Goal: Task Accomplishment & Management: Complete application form

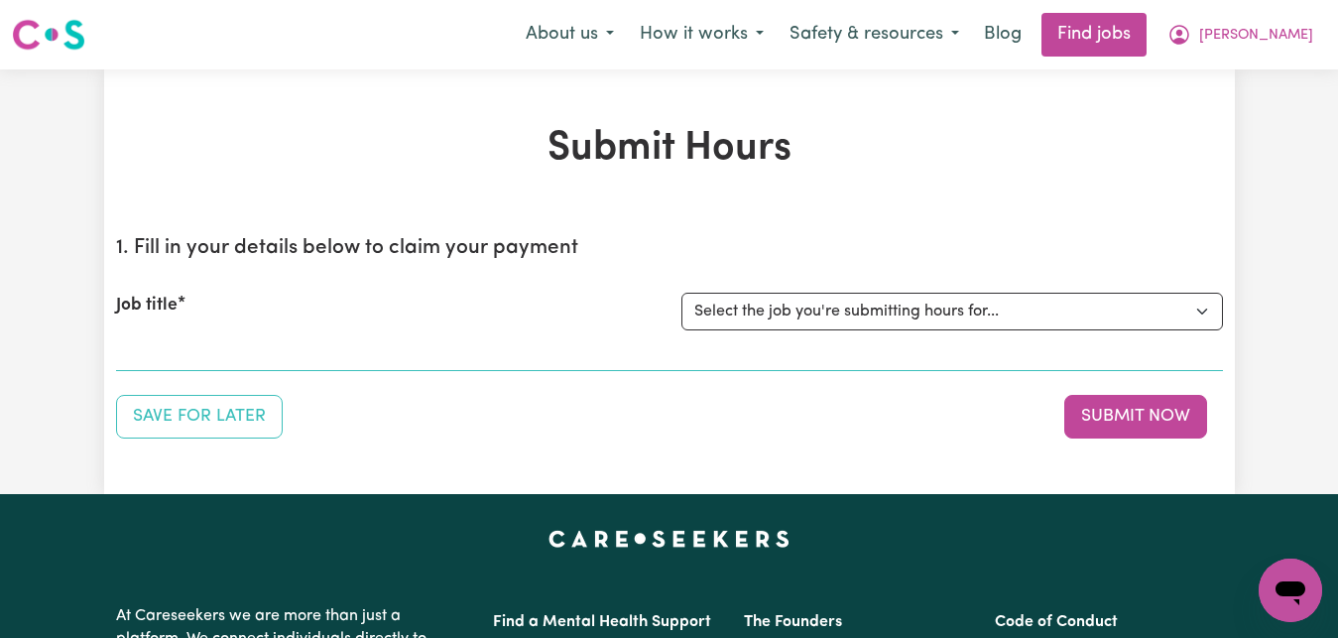
select select "7268"
click option "[[PERSON_NAME]] Care worker for social interaction in local area for Autistic a…" at bounding box center [0, 0] width 0 height 0
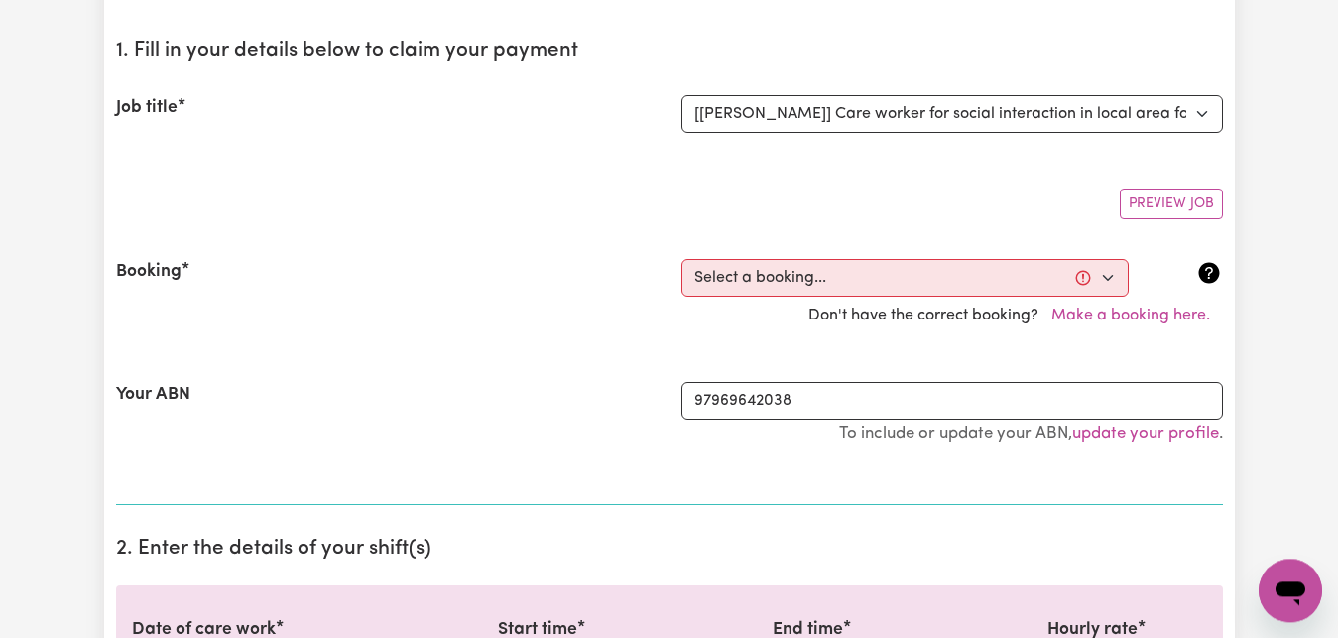
scroll to position [202, 0]
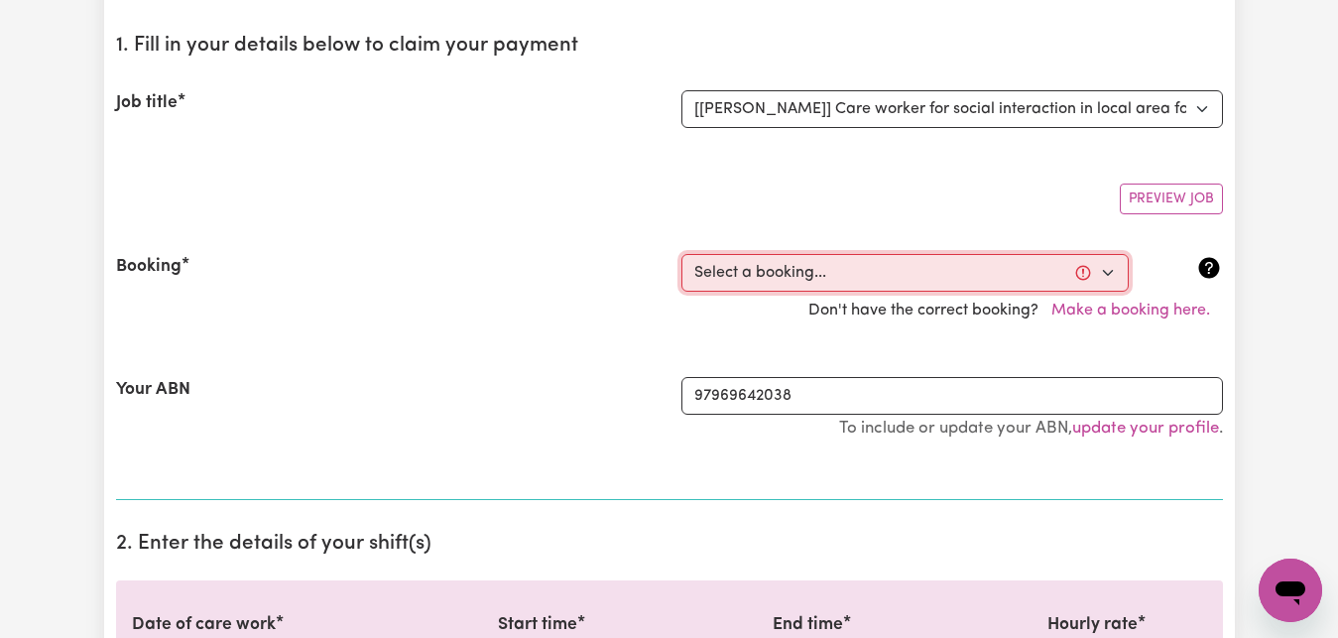
click at [681, 254] on select "Select a booking... [DATE] 09:00am to 03:00pm (RECURRING) [DATE] 09:00am to 03:…" at bounding box center [904, 273] width 447 height 38
select select "350587"
click option "[DATE] 09:00am to 03:00pm (RECURRING)" at bounding box center [0, 0] width 0 height 0
type input "[DATE]"
type input "17"
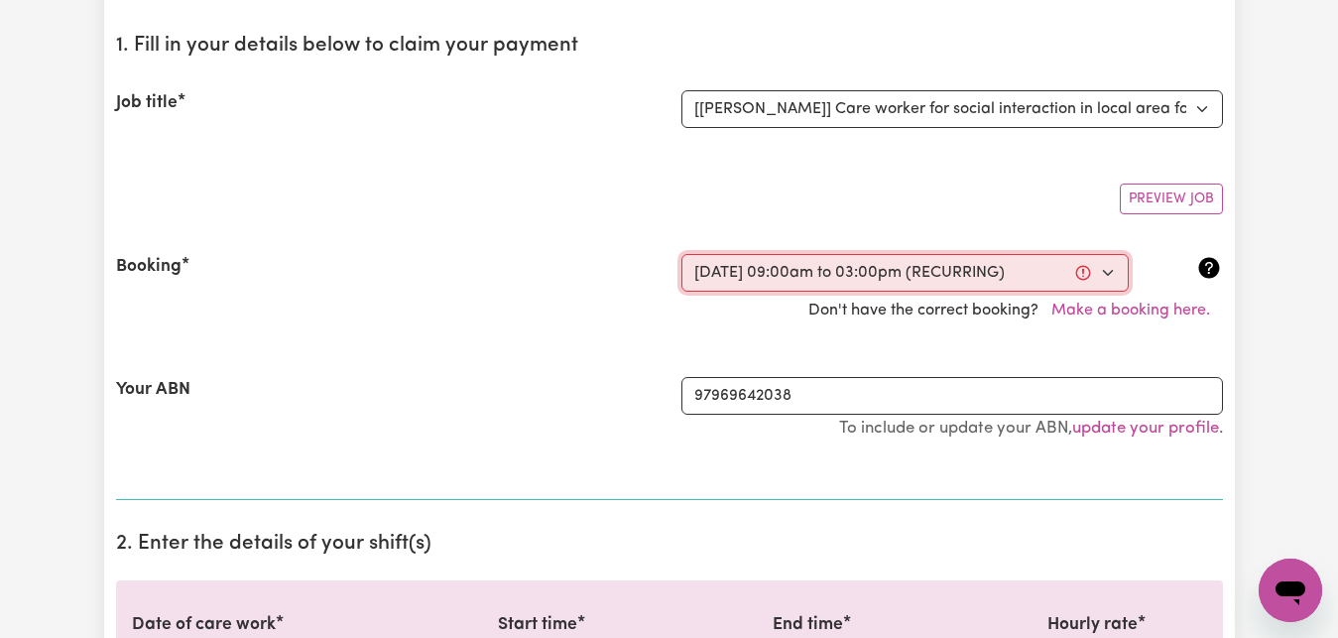
type input "9"
type input "2025"
type input "09:00"
type input "9"
type input "0"
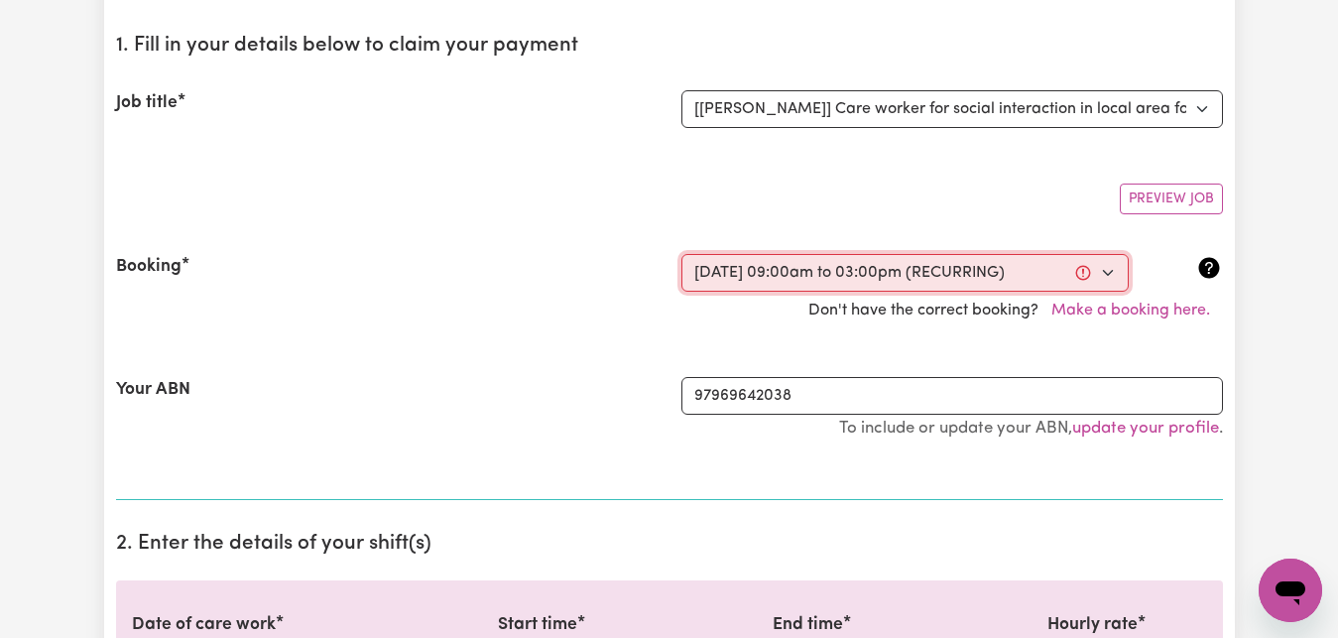
select select "am"
type input "15:00"
type input "3"
type input "0"
select select "pm"
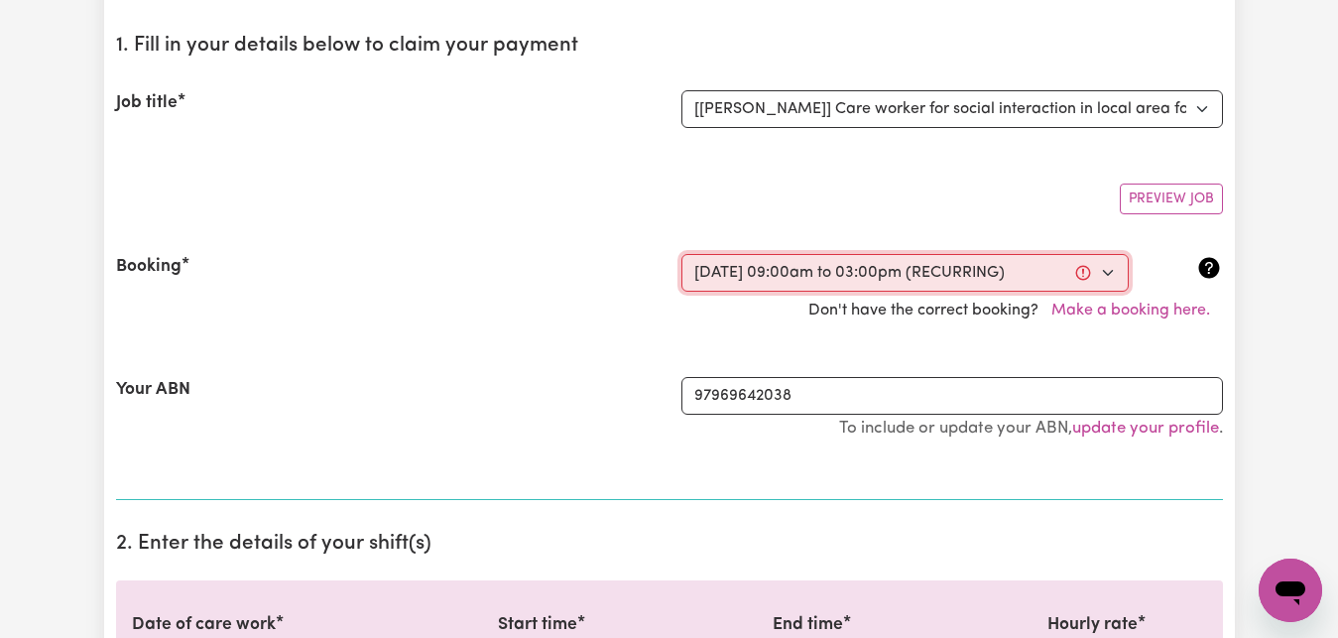
select select "83.16-Weekday"
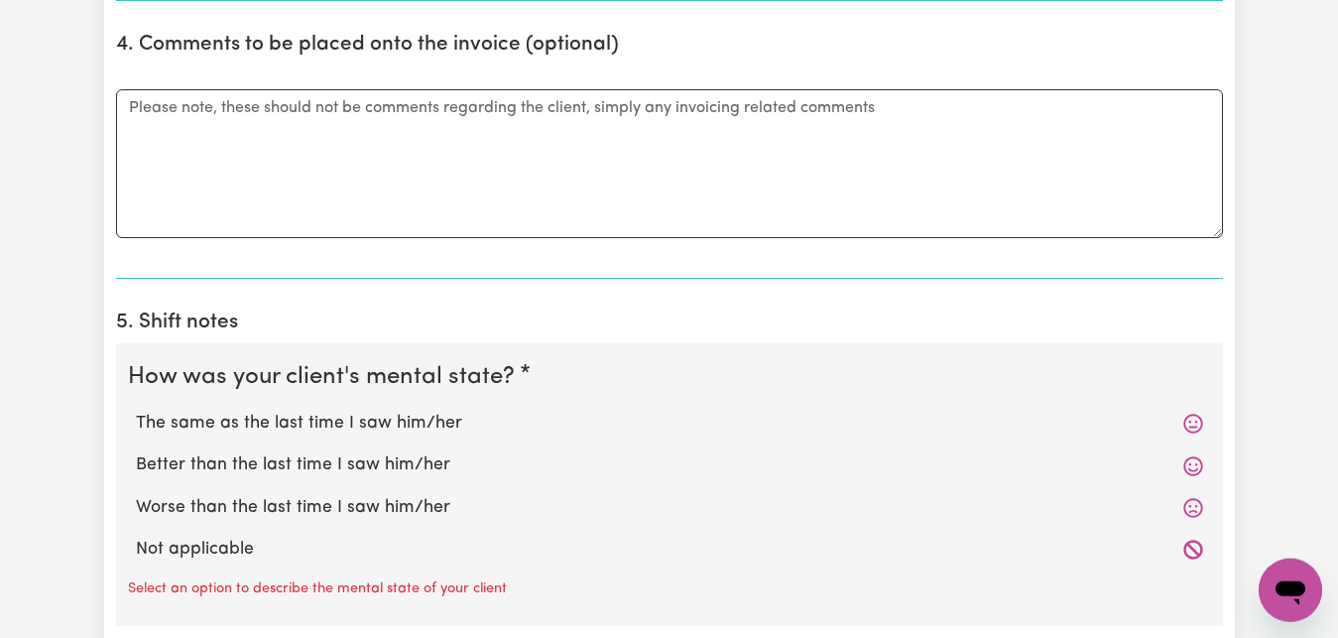
scroll to position [1315, 0]
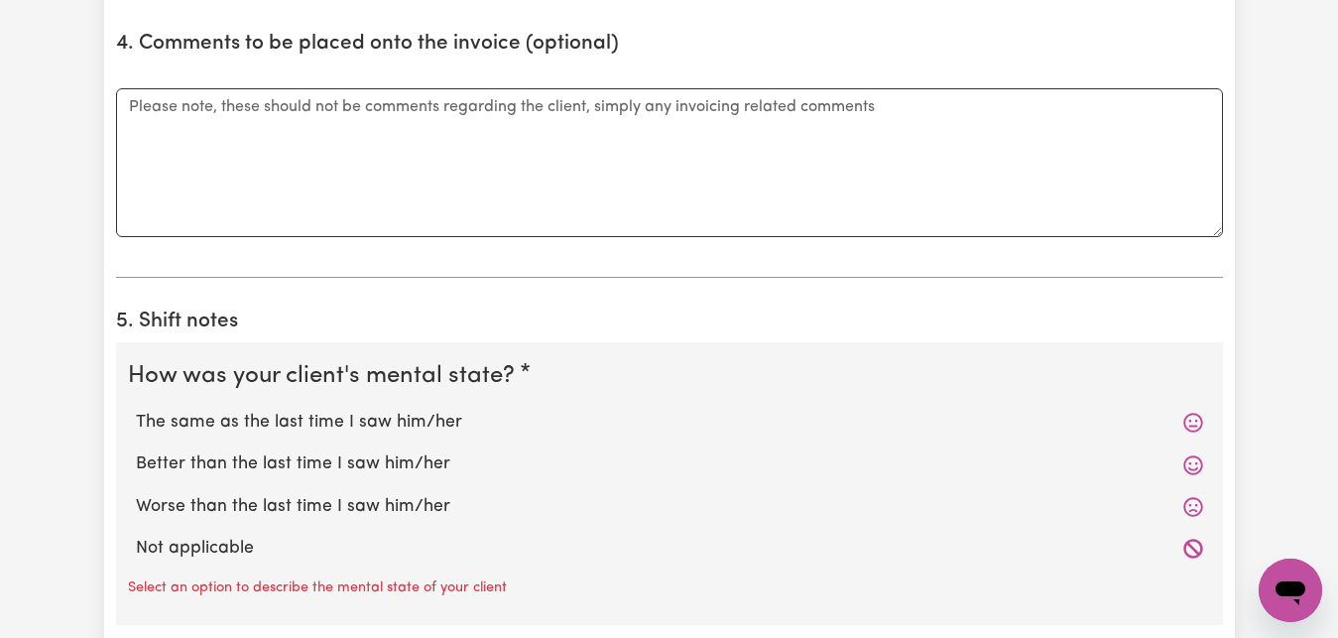
click at [319, 512] on label "Worse than the last time I saw him/her" at bounding box center [669, 507] width 1067 height 26
click at [136, 494] on input "Worse than the last time I saw him/her" at bounding box center [135, 493] width 1 height 1
radio input "true"
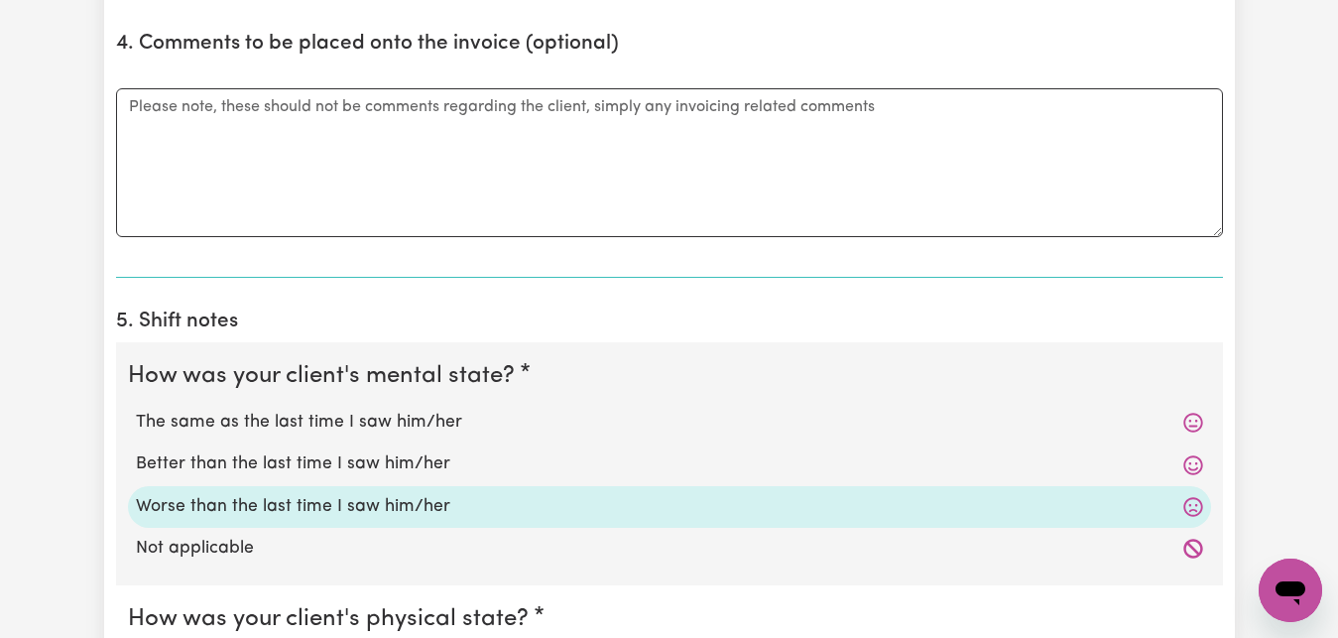
scroll to position [1618, 0]
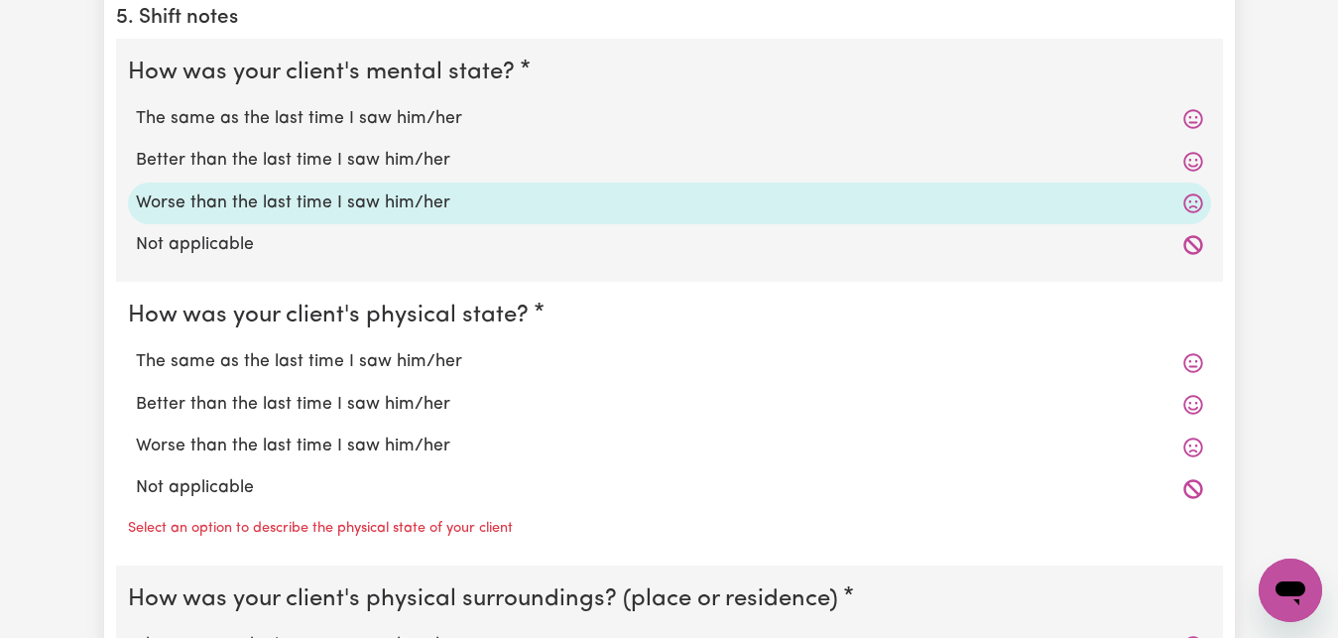
click at [308, 365] on label "The same as the last time I saw him/her" at bounding box center [669, 362] width 1067 height 26
click at [136, 349] on input "The same as the last time I saw him/her" at bounding box center [135, 348] width 1 height 1
radio input "true"
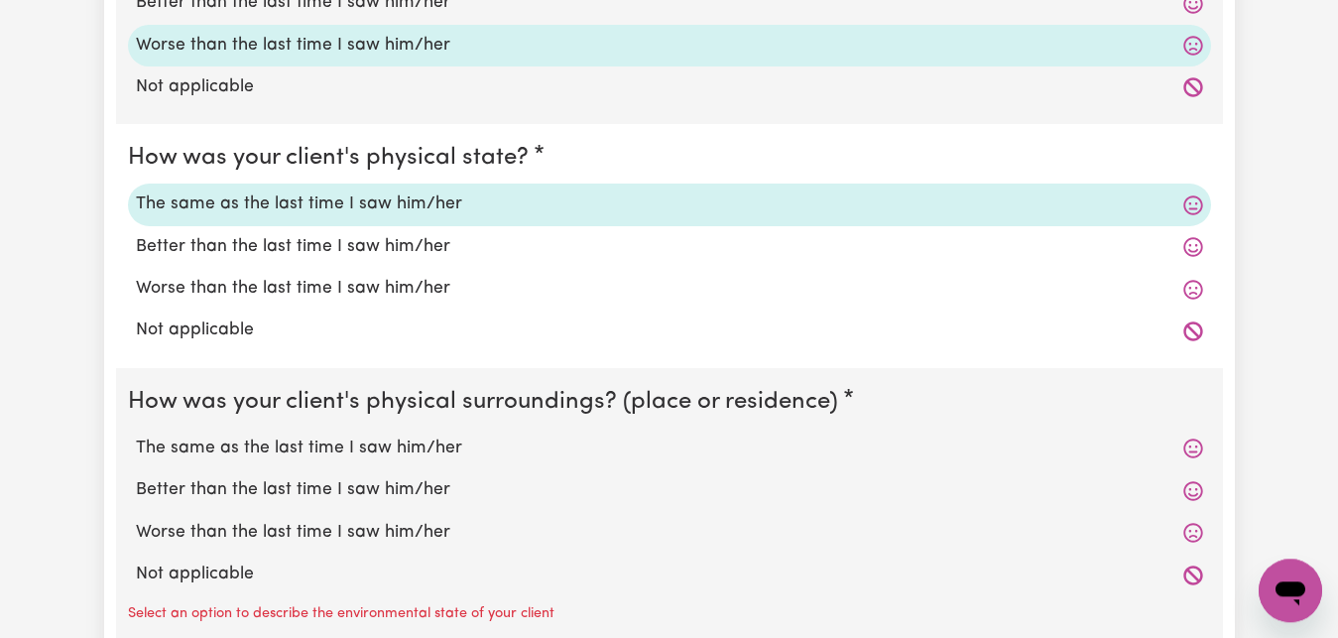
scroll to position [1922, 0]
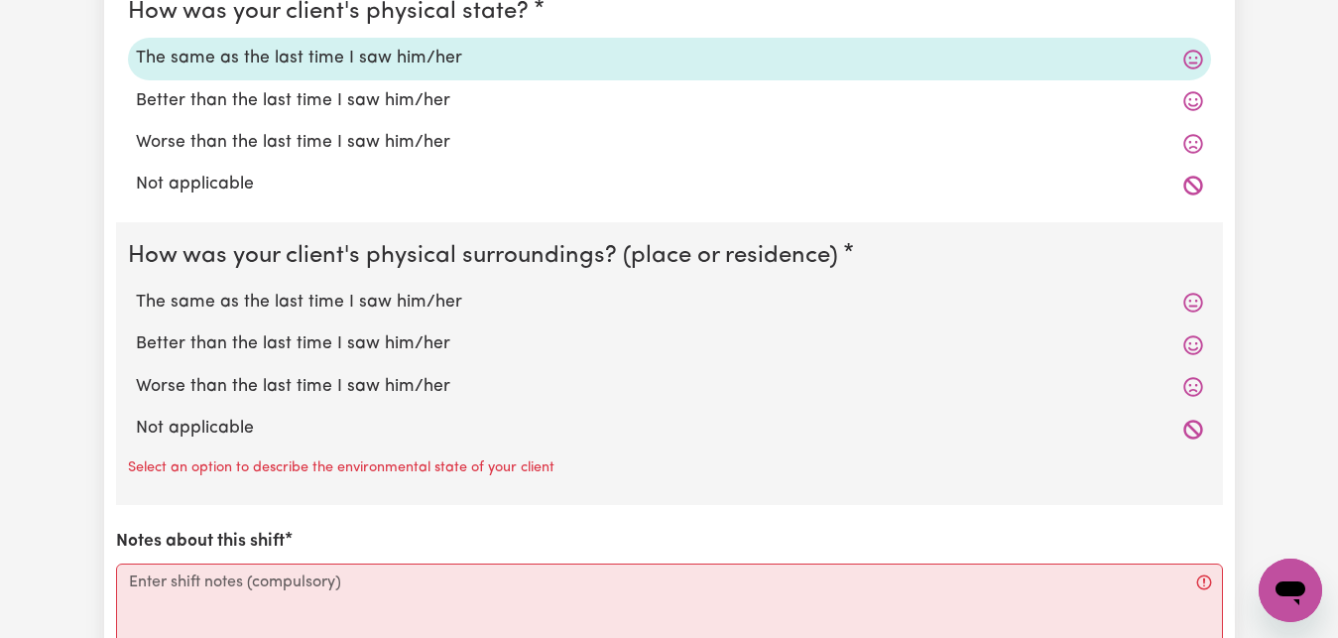
click at [328, 302] on label "The same as the last time I saw him/her" at bounding box center [669, 303] width 1067 height 26
click at [136, 290] on input "The same as the last time I saw him/her" at bounding box center [135, 289] width 1 height 1
radio input "true"
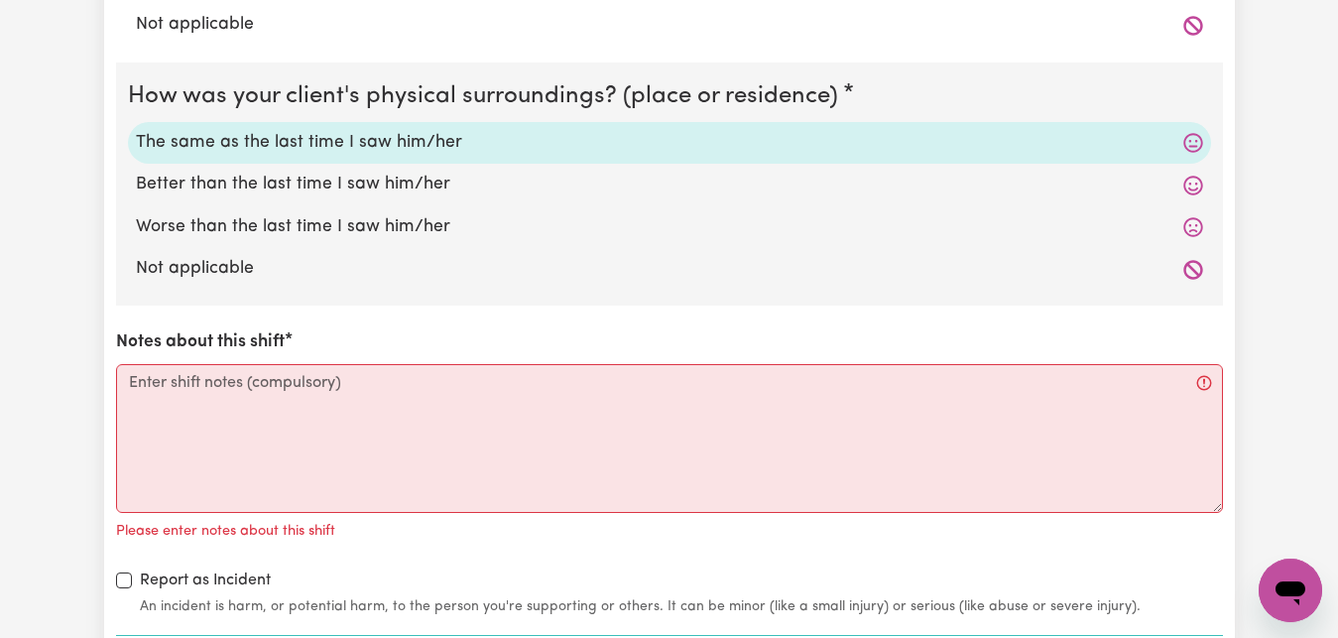
scroll to position [2124, 0]
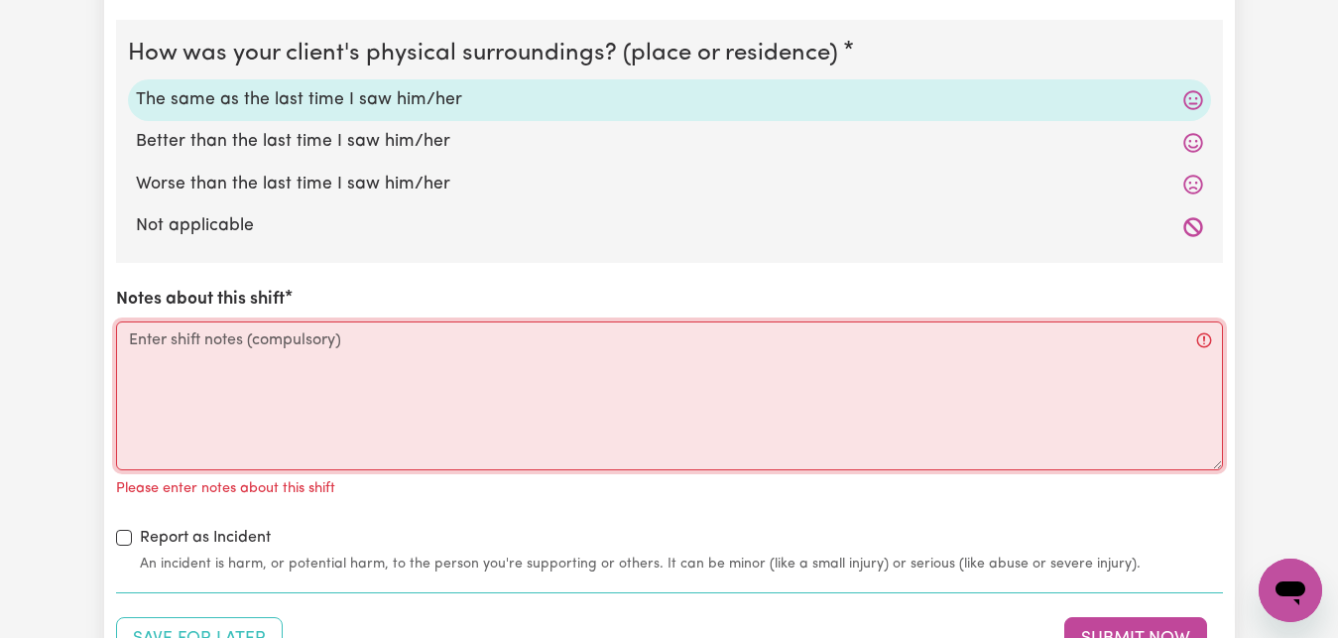
click at [131, 342] on textarea "Notes about this shift" at bounding box center [669, 395] width 1107 height 149
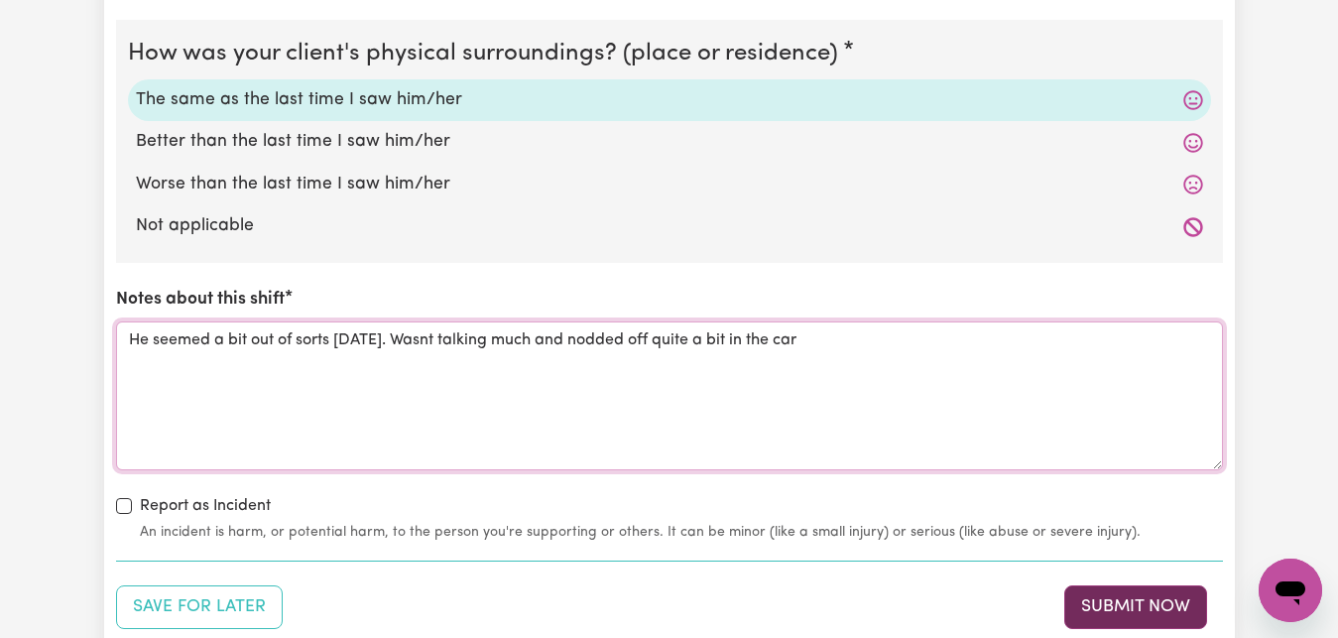
type textarea "He seemed a bit out of sorts [DATE]. Wasnt talking much and nodded off quite a …"
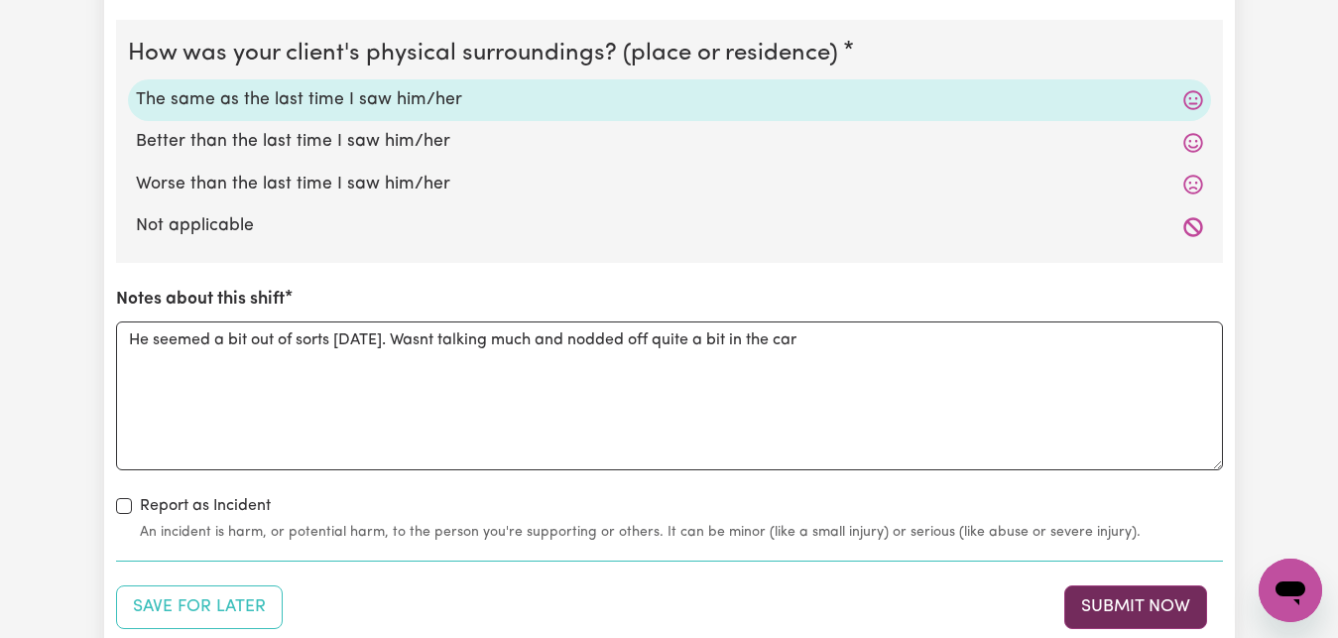
click at [1156, 611] on button "Submit Now" at bounding box center [1135, 607] width 143 height 44
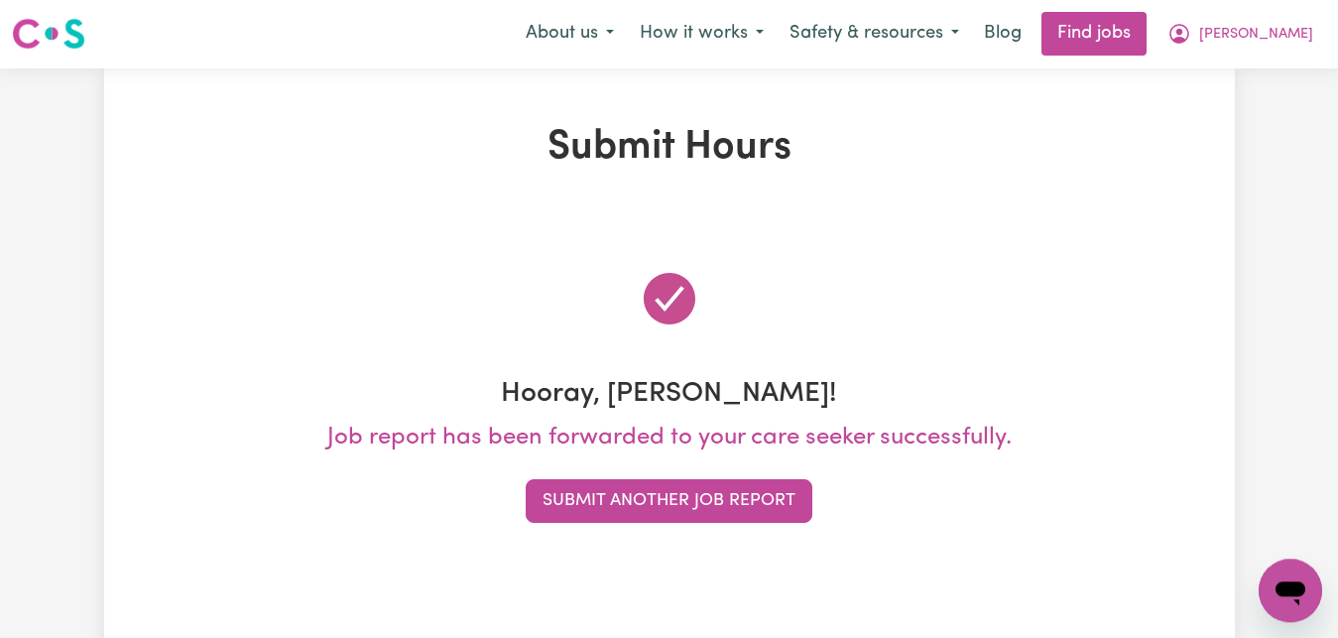
scroll to position [0, 0]
click at [1305, 37] on span "[PERSON_NAME]" at bounding box center [1256, 36] width 114 height 22
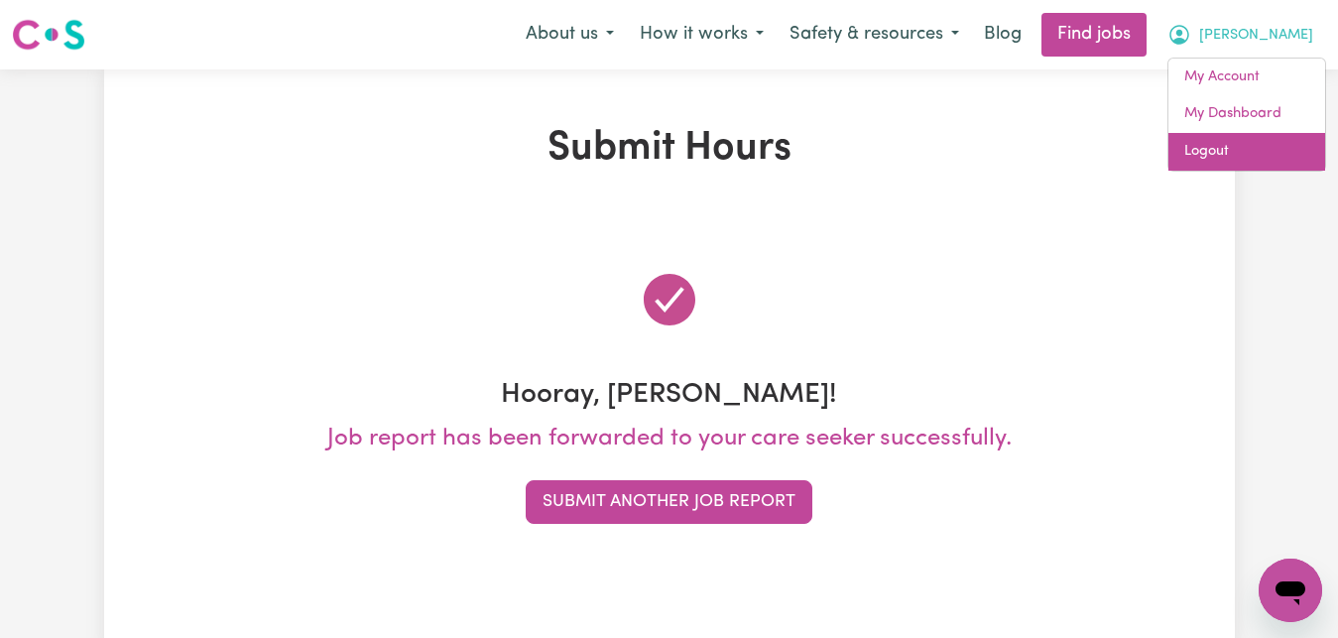
click at [1239, 162] on link "Logout" at bounding box center [1246, 152] width 157 height 38
